Goal: Information Seeking & Learning: Check status

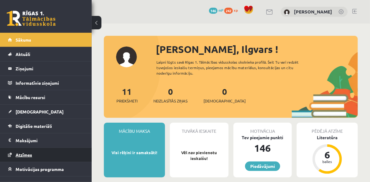
click at [25, 153] on span "Atzīmes" at bounding box center [24, 155] width 17 height 6
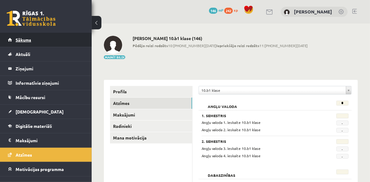
click at [20, 43] on link "Sākums" at bounding box center [46, 40] width 76 height 14
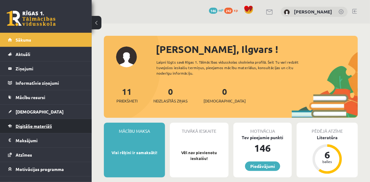
click at [30, 125] on span "Digitālie materiāli" at bounding box center [34, 126] width 36 height 6
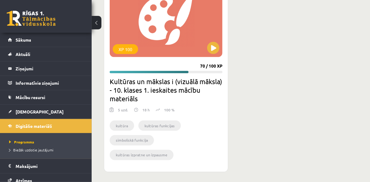
scroll to position [430, 0]
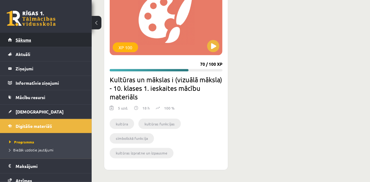
click at [30, 42] on link "Sākums" at bounding box center [46, 40] width 76 height 14
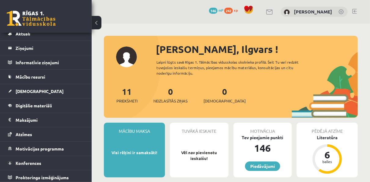
scroll to position [21, 0]
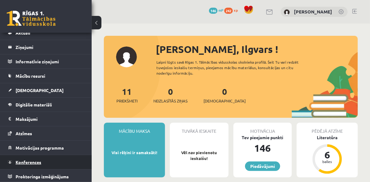
click at [36, 162] on span "Konferences" at bounding box center [29, 162] width 26 height 6
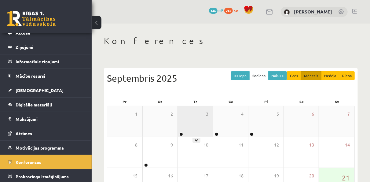
click at [190, 124] on div "3" at bounding box center [195, 121] width 35 height 31
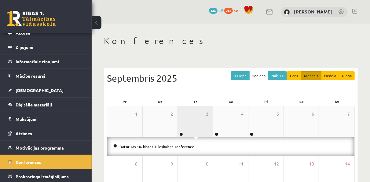
click at [190, 124] on div "3" at bounding box center [195, 121] width 35 height 31
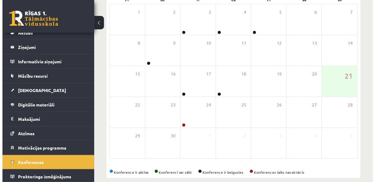
scroll to position [110, 0]
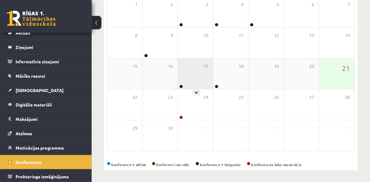
click at [192, 73] on div "17" at bounding box center [195, 73] width 35 height 31
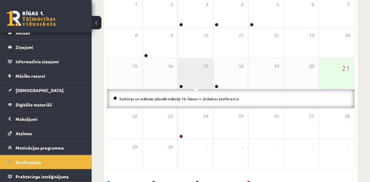
click at [192, 73] on div "17" at bounding box center [195, 73] width 35 height 31
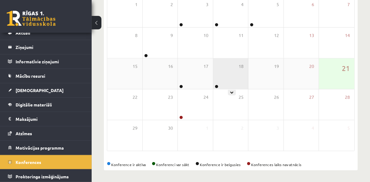
click at [225, 73] on div "18" at bounding box center [231, 73] width 35 height 31
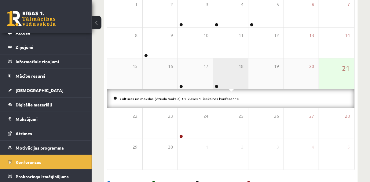
click at [225, 73] on div "18" at bounding box center [231, 73] width 35 height 31
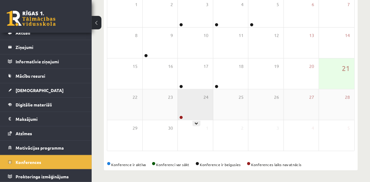
click at [193, 106] on div "24" at bounding box center [195, 104] width 35 height 31
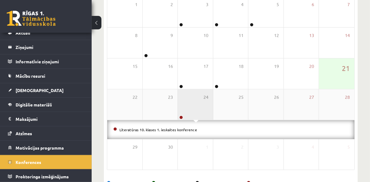
click at [193, 106] on div "24" at bounding box center [195, 104] width 35 height 31
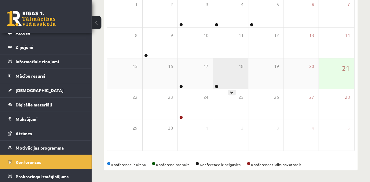
click at [231, 76] on div "18" at bounding box center [231, 73] width 35 height 31
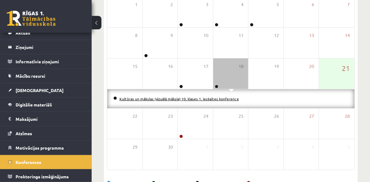
click at [206, 99] on link "Kultūras un mākslas (vizuālā māksla) 10. klases 1. ieskaites konference" at bounding box center [180, 98] width 120 height 5
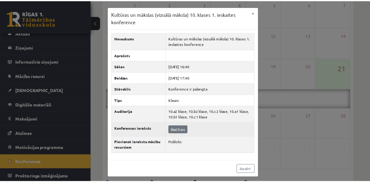
scroll to position [0, 0]
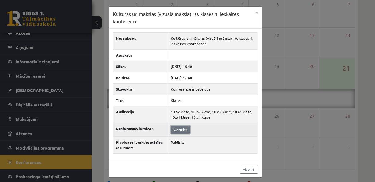
click at [176, 126] on link "Skatīties" at bounding box center [180, 130] width 19 height 8
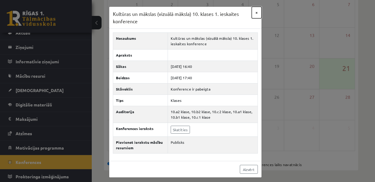
click at [255, 10] on button "×" at bounding box center [257, 13] width 10 height 12
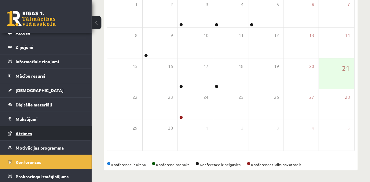
click at [24, 134] on span "Atzīmes" at bounding box center [24, 134] width 17 height 6
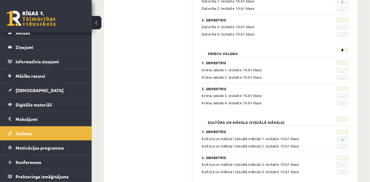
scroll to position [264, 0]
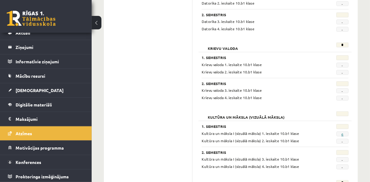
click at [343, 132] on link "6" at bounding box center [343, 134] width 2 height 5
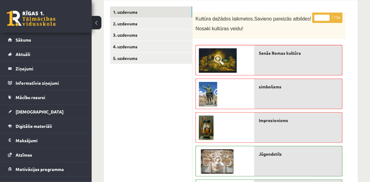
scroll to position [86, 0]
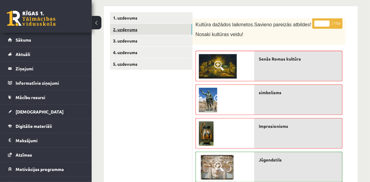
click at [123, 28] on link "2. uzdevums" at bounding box center [151, 29] width 82 height 11
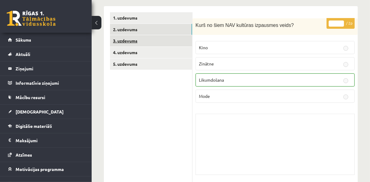
click at [127, 39] on link "3. uzdevums" at bounding box center [151, 40] width 82 height 11
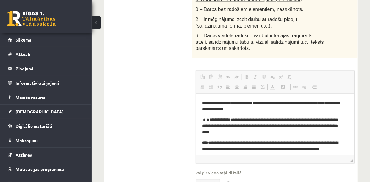
scroll to position [422, 0]
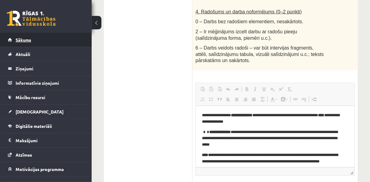
click at [26, 40] on span "Sākums" at bounding box center [24, 40] width 16 height 6
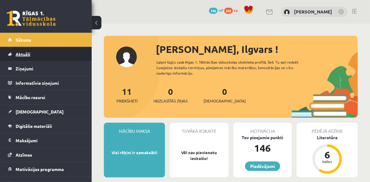
click at [29, 51] on span "Aktuāli" at bounding box center [23, 54] width 15 height 6
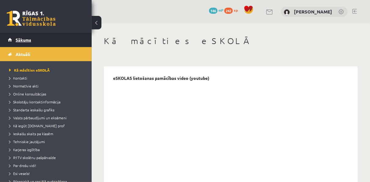
click at [29, 39] on span "Sākums" at bounding box center [24, 40] width 16 height 6
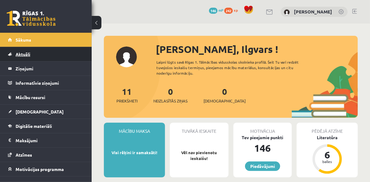
click at [26, 56] on span "Aktuāli" at bounding box center [23, 54] width 15 height 6
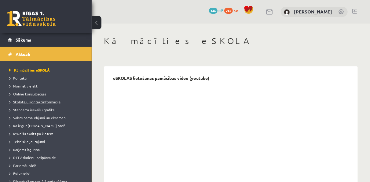
click at [32, 102] on span "Skolotāju kontaktinformācija" at bounding box center [34, 101] width 51 height 5
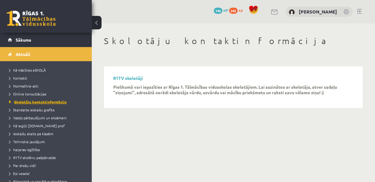
click at [32, 102] on span "Skolotāju kontaktinformācija" at bounding box center [38, 101] width 58 height 5
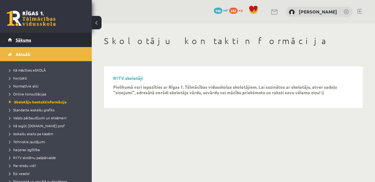
click at [17, 38] on span "Sākums" at bounding box center [24, 40] width 16 height 6
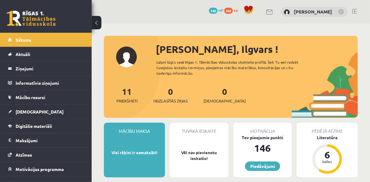
click at [355, 9] on link at bounding box center [355, 11] width 5 height 5
